Goal: Information Seeking & Learning: Learn about a topic

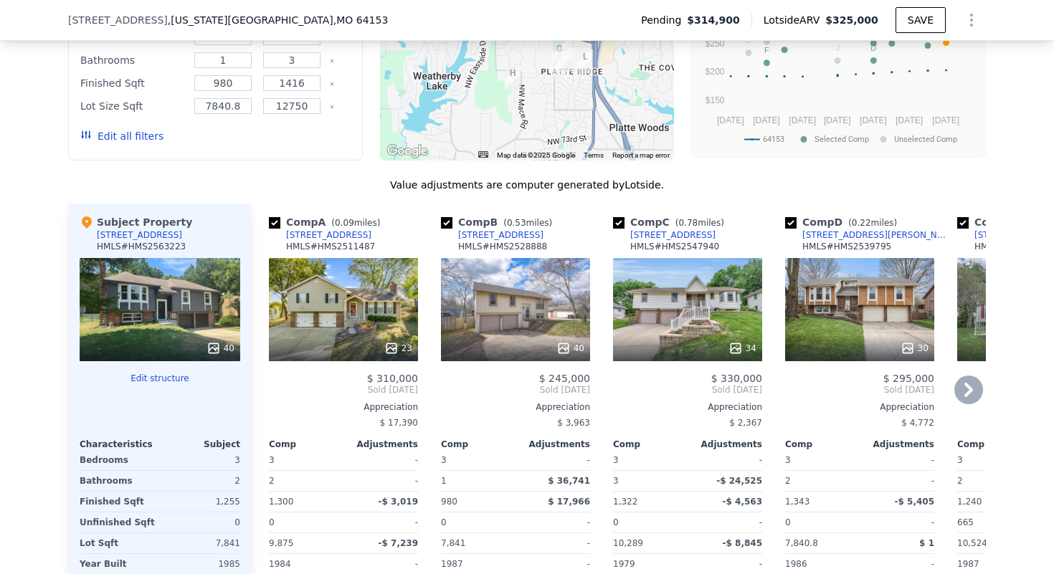
scroll to position [1413, 0]
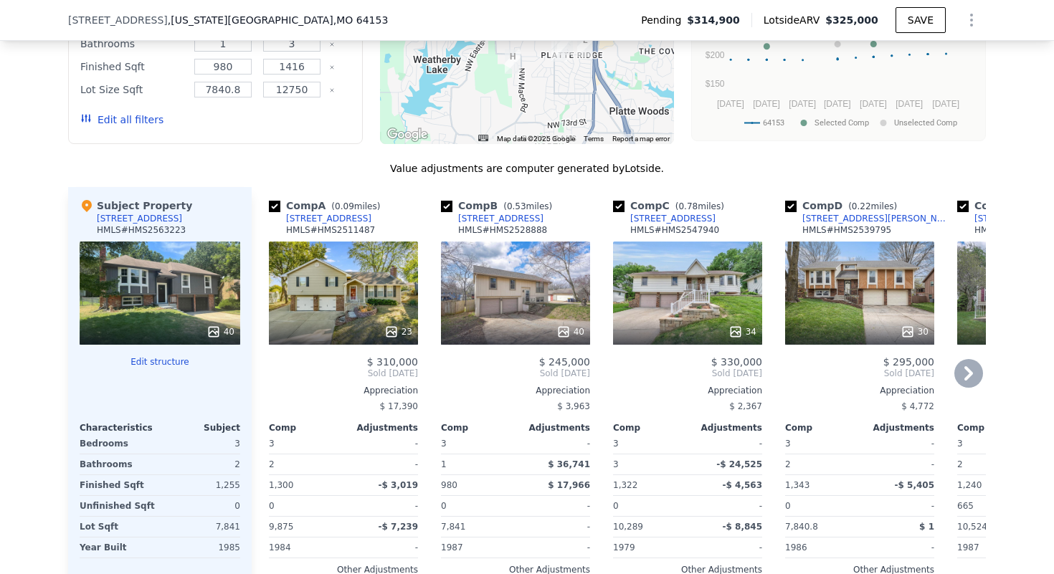
click at [665, 294] on div "34" at bounding box center [687, 293] width 149 height 103
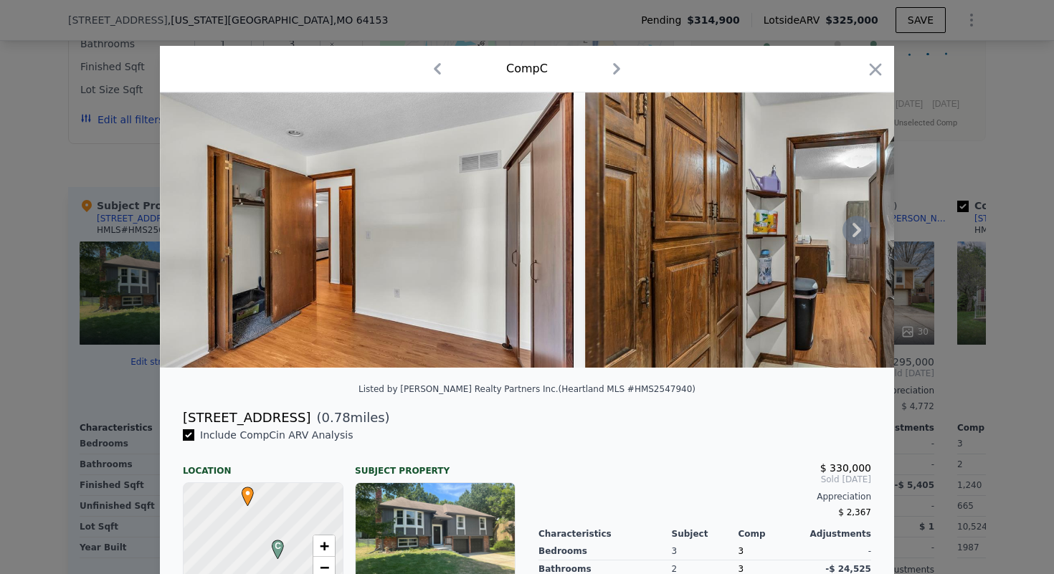
click at [863, 231] on icon at bounding box center [856, 230] width 29 height 29
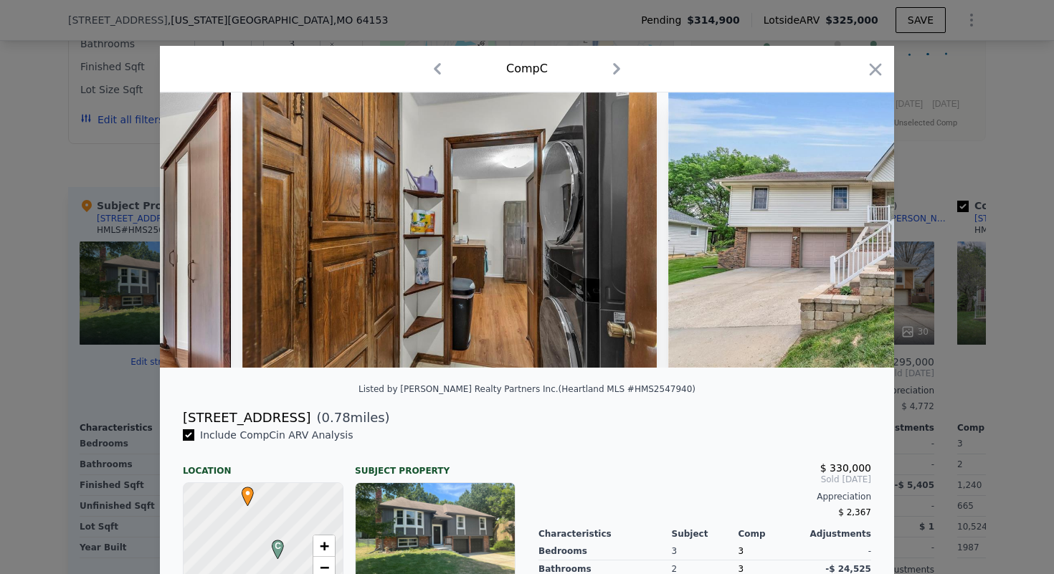
scroll to position [0, 344]
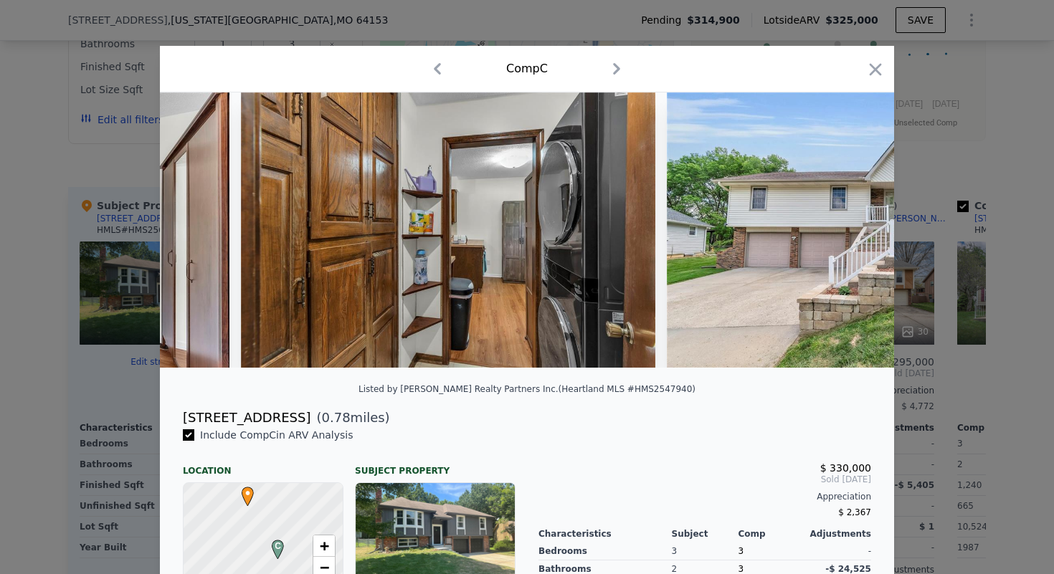
click at [862, 232] on img at bounding box center [874, 229] width 414 height 275
click at [854, 229] on icon at bounding box center [856, 230] width 29 height 29
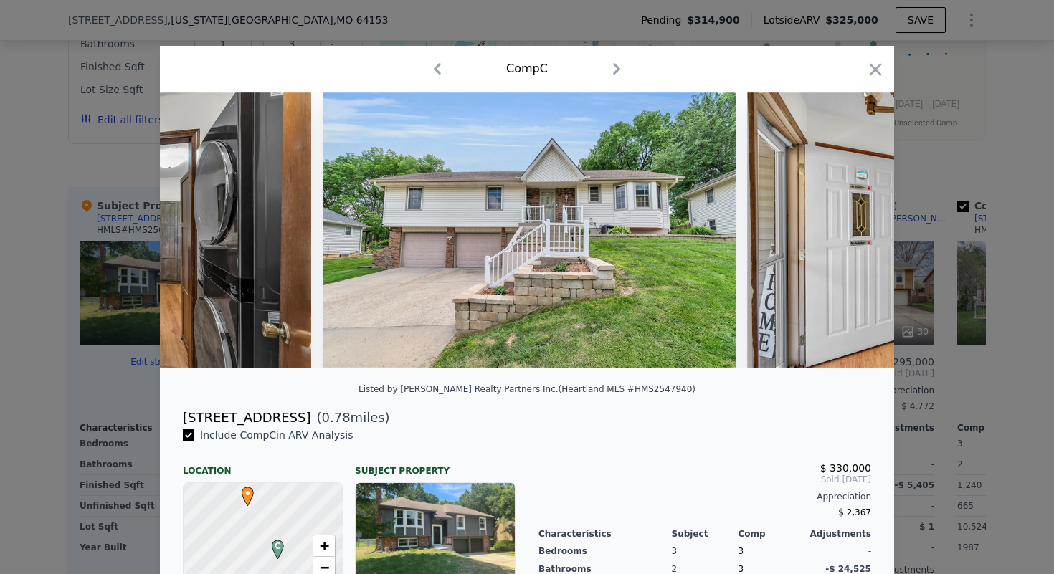
click at [854, 229] on img at bounding box center [953, 229] width 413 height 275
click at [854, 229] on icon at bounding box center [856, 230] width 29 height 29
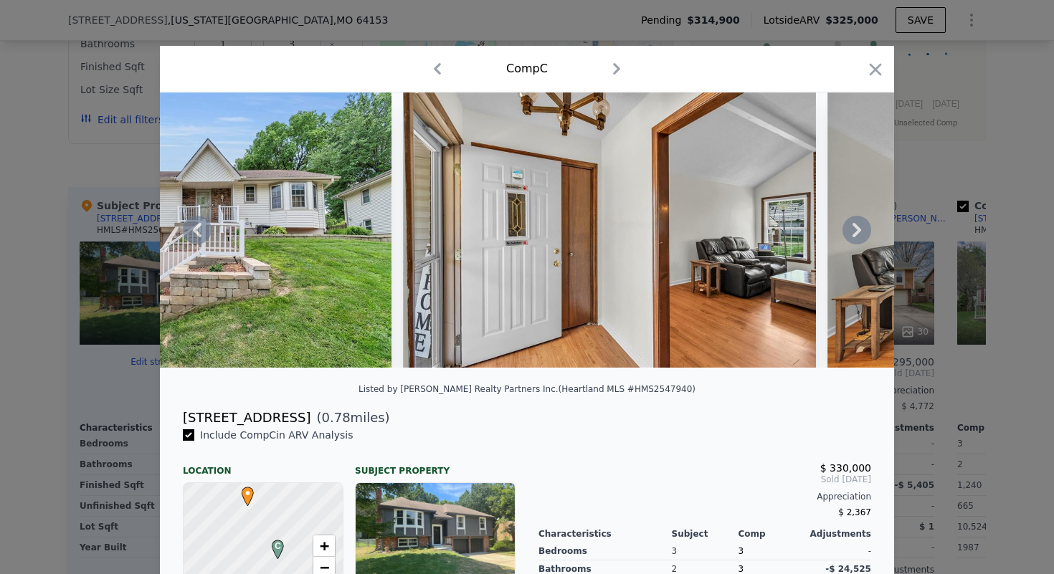
click at [854, 229] on icon at bounding box center [856, 230] width 29 height 29
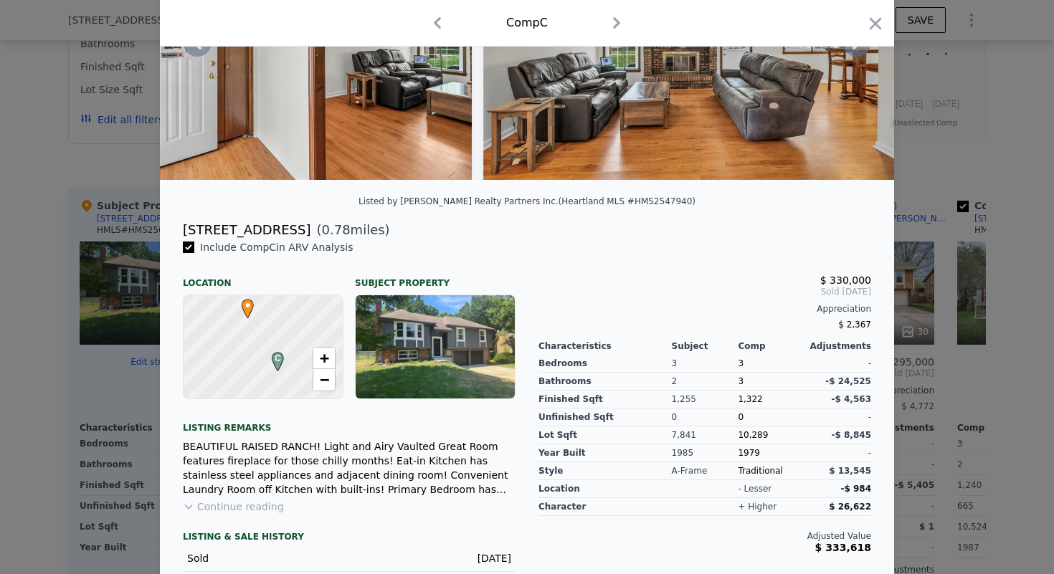
scroll to position [250, 0]
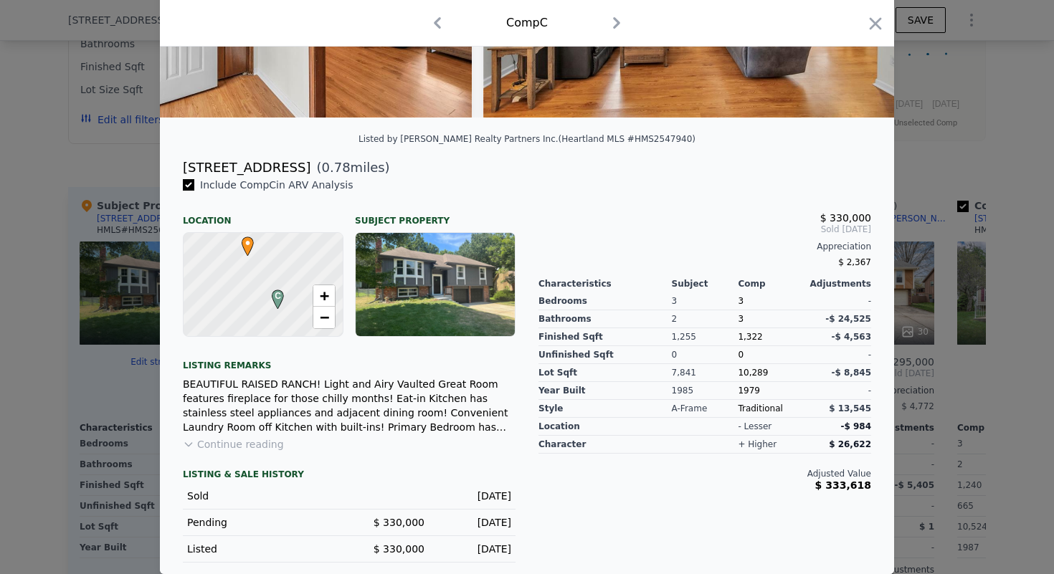
click at [278, 439] on div "Include Comp C in ARV Analysis Location Subject Property C • + − Listing remark…" at bounding box center [349, 370] width 356 height 385
click at [244, 445] on button "Continue reading" at bounding box center [233, 444] width 101 height 14
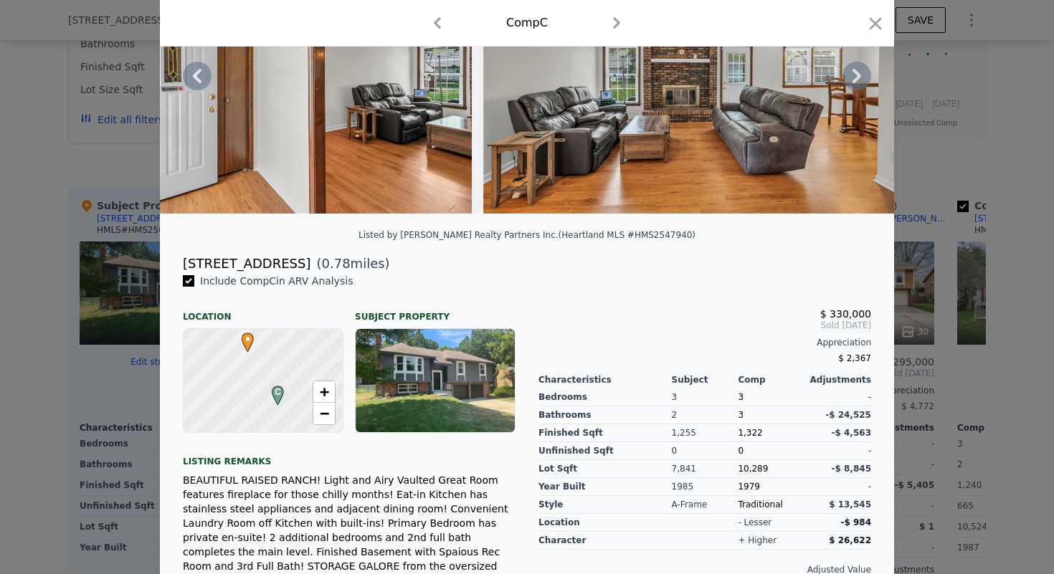
scroll to position [0, 0]
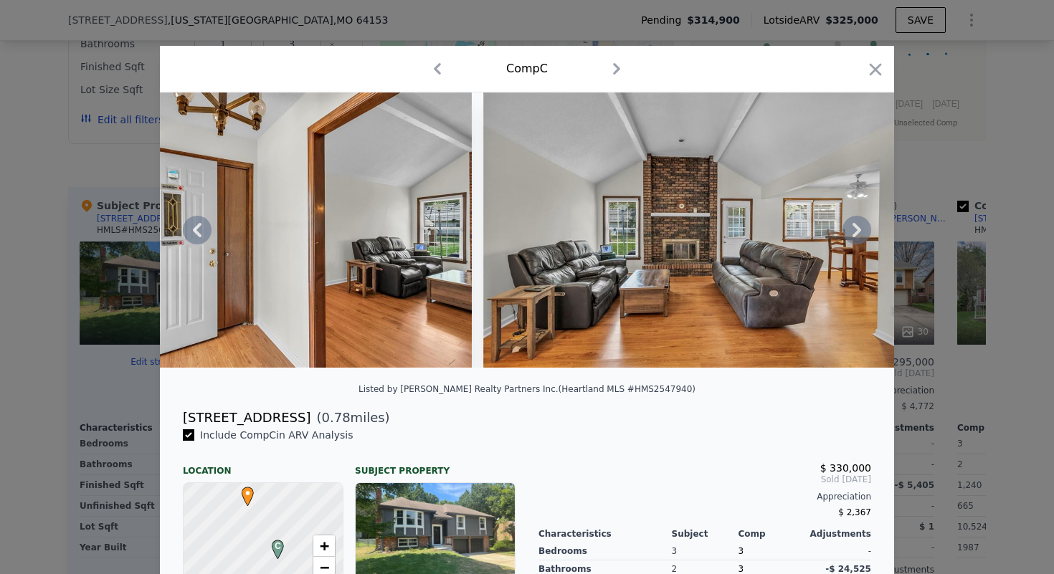
click at [863, 222] on icon at bounding box center [856, 230] width 29 height 29
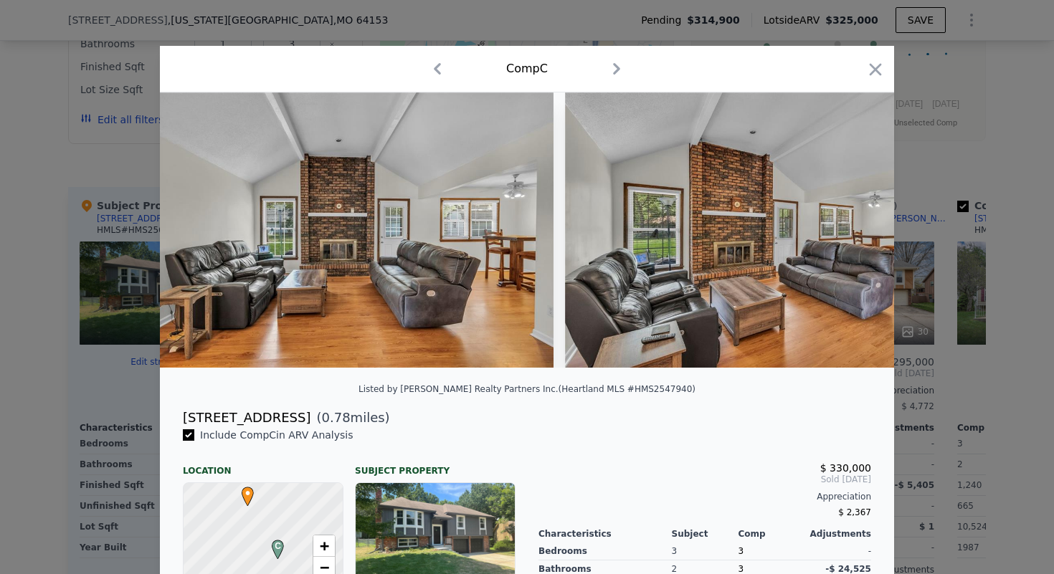
scroll to position [0, 1721]
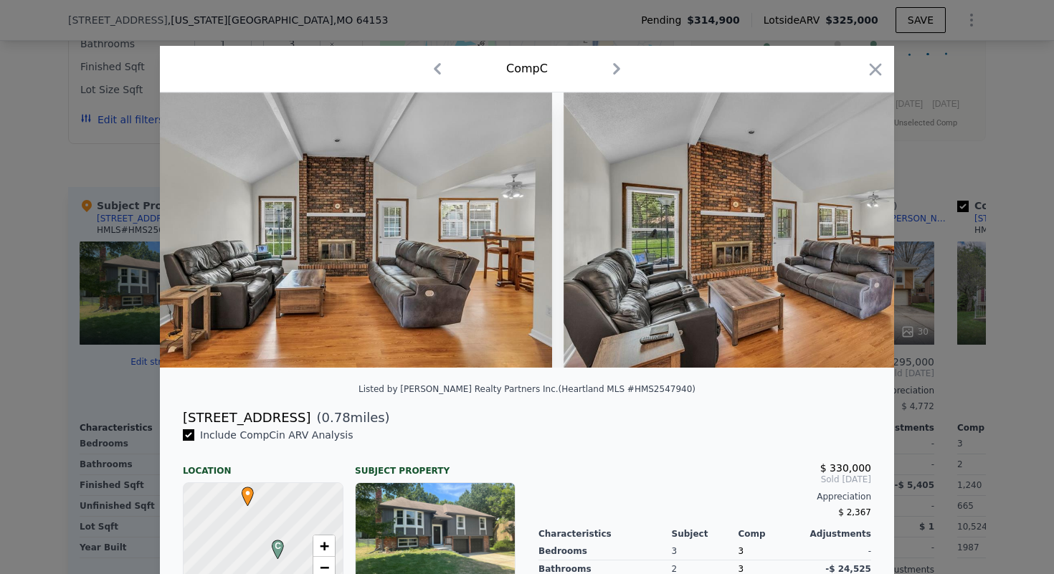
click at [863, 222] on img at bounding box center [770, 229] width 414 height 275
click at [862, 229] on icon at bounding box center [856, 230] width 29 height 29
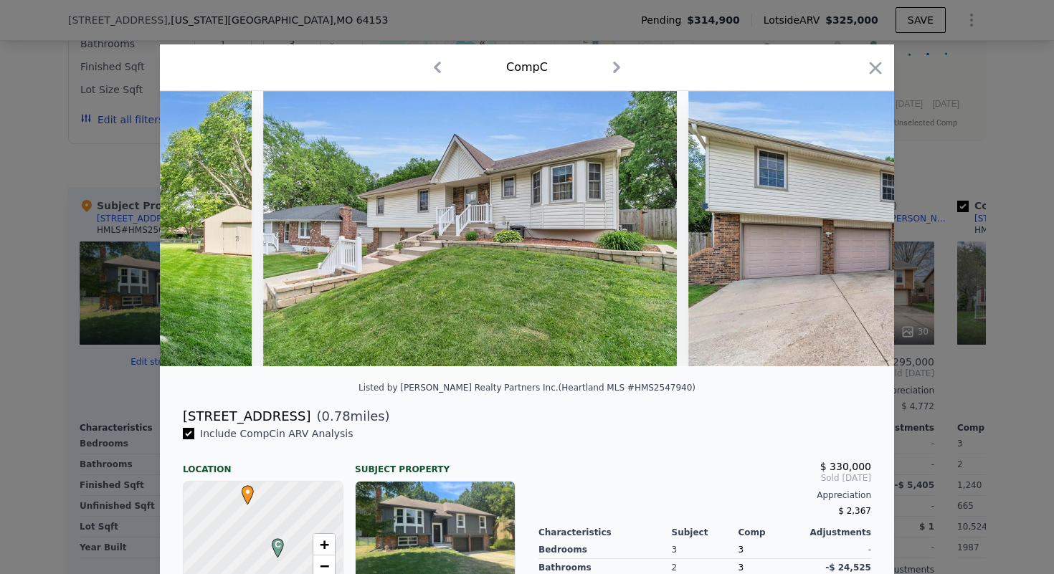
scroll to position [0, 13559]
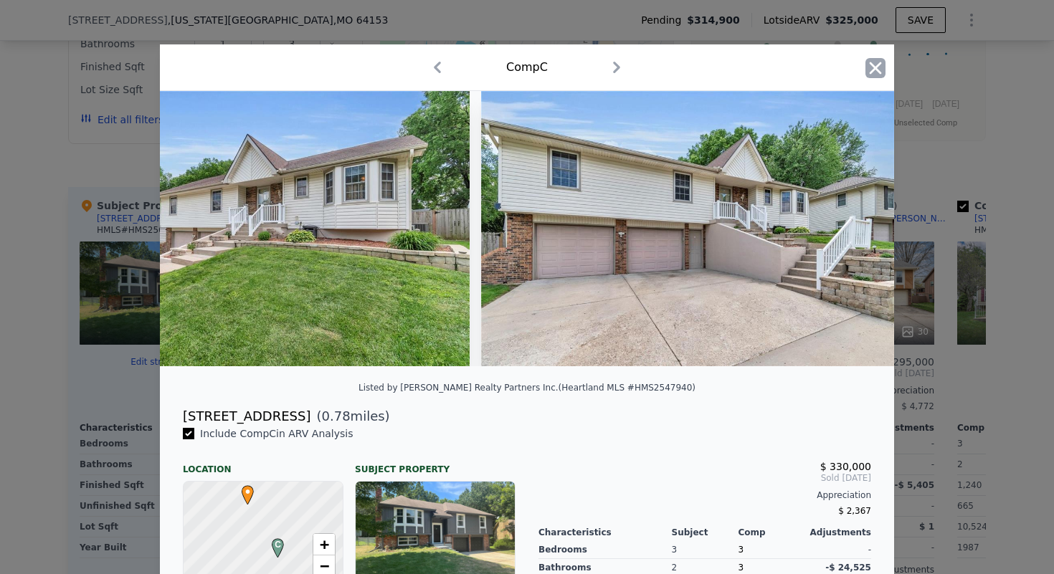
click at [869, 76] on icon "button" at bounding box center [875, 68] width 20 height 20
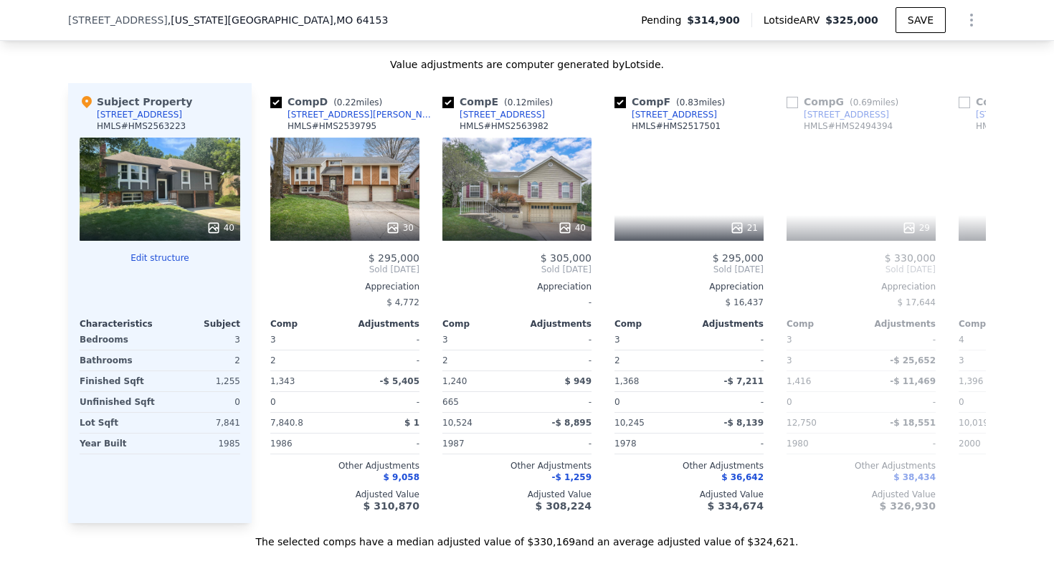
scroll to position [0, 518]
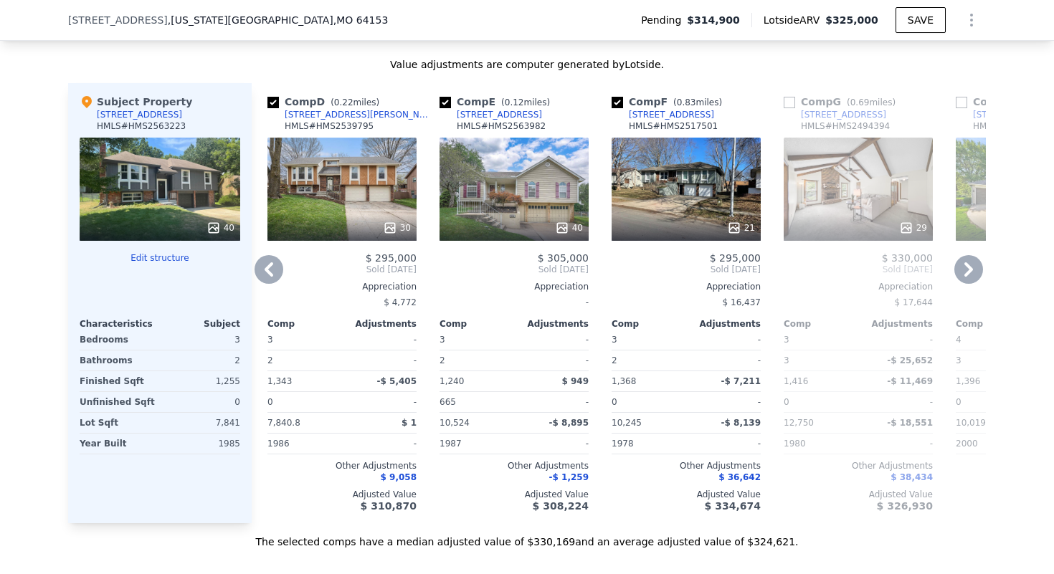
click at [841, 203] on div "29" at bounding box center [858, 189] width 149 height 103
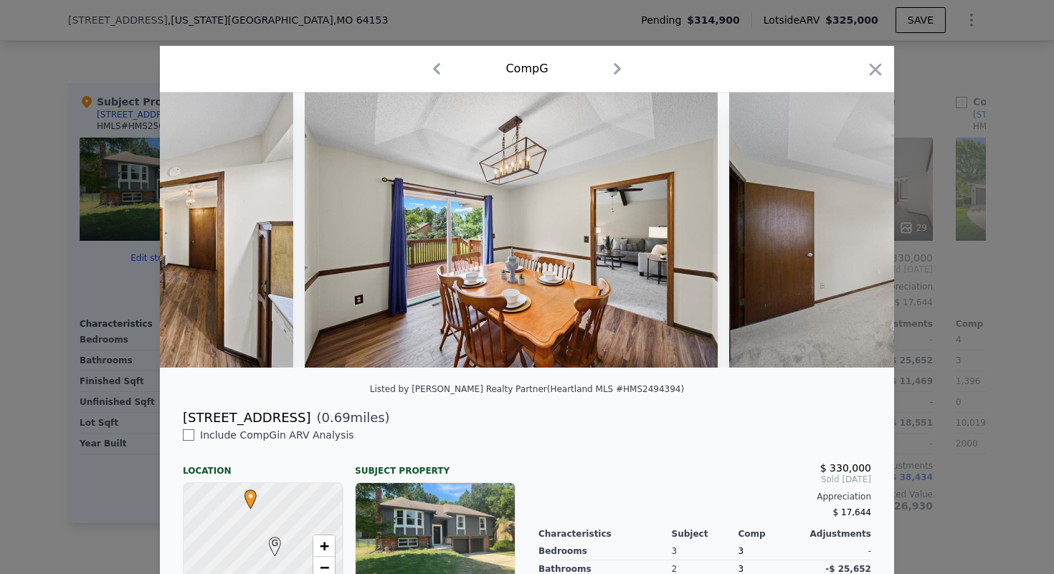
scroll to position [0, 3681]
